Goal: Find specific page/section: Find specific page/section

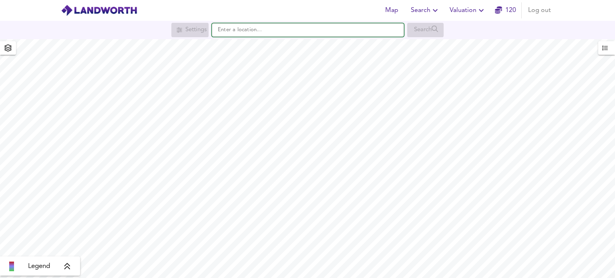
click at [233, 30] on input "text" at bounding box center [308, 30] width 192 height 14
paste input "[STREET_ADDRESS]"
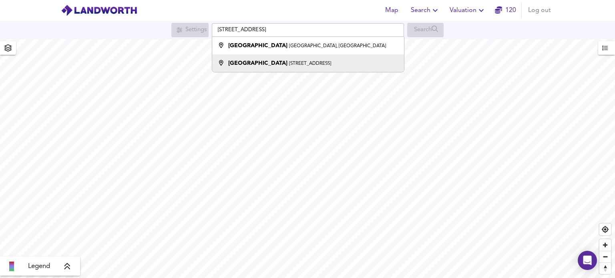
click at [290, 64] on small "[STREET_ADDRESS]" at bounding box center [310, 63] width 42 height 5
type input "[STREET_ADDRESS]"
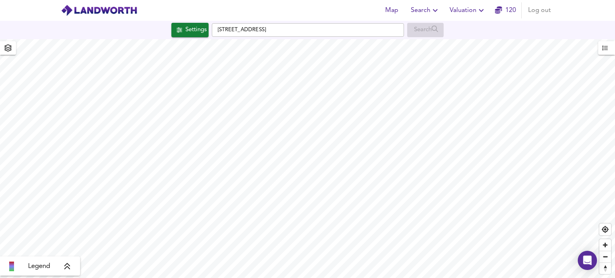
checkbox input "false"
checkbox input "true"
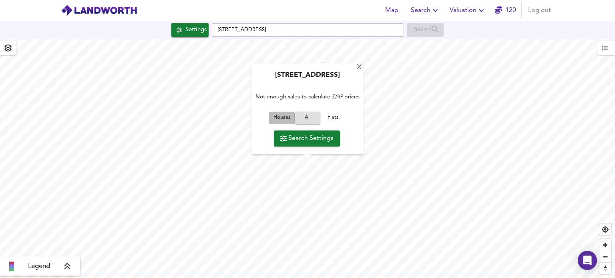
click at [275, 118] on span "Houses" at bounding box center [282, 118] width 22 height 9
